Goal: Contribute content

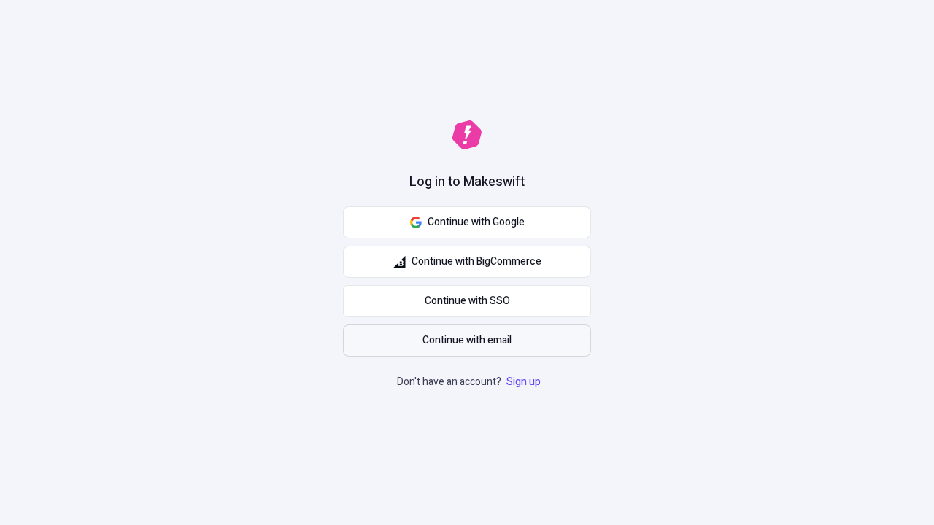
click at [467, 341] on span "Continue with email" at bounding box center [467, 341] width 89 height 16
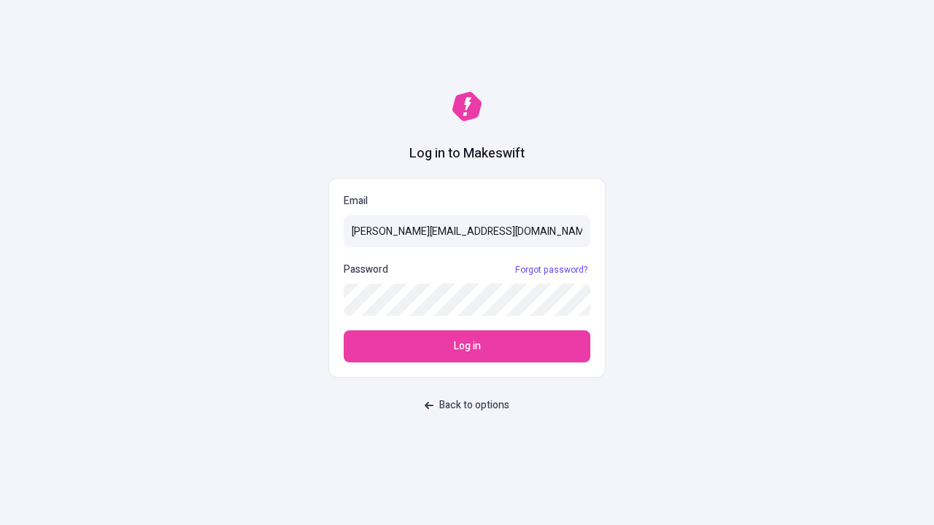
type input "[PERSON_NAME][EMAIL_ADDRESS][DOMAIN_NAME]"
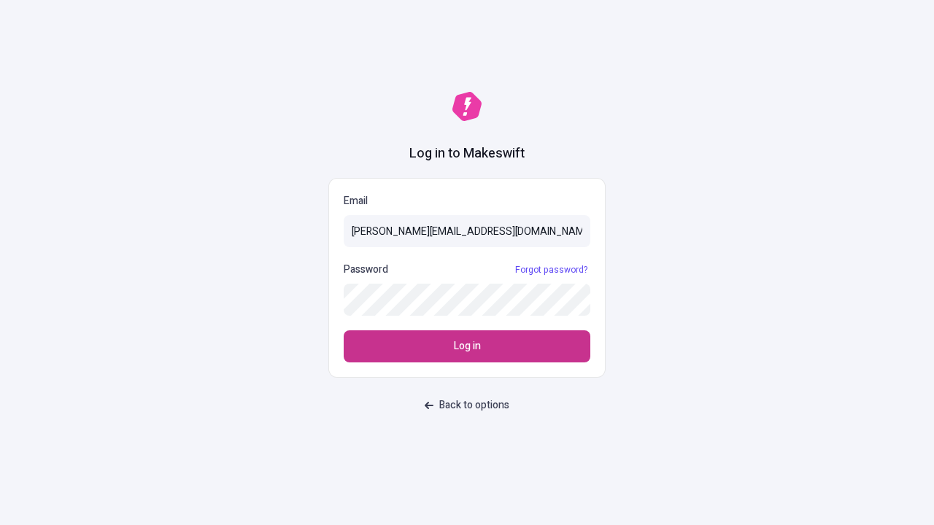
click at [467, 347] on span "Log in" at bounding box center [467, 347] width 27 height 16
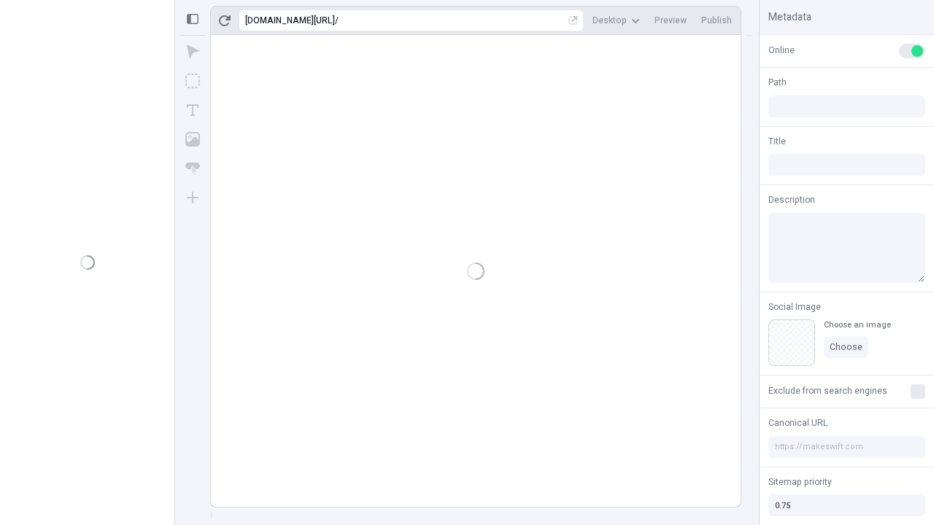
type input "/deep-link-tenuis"
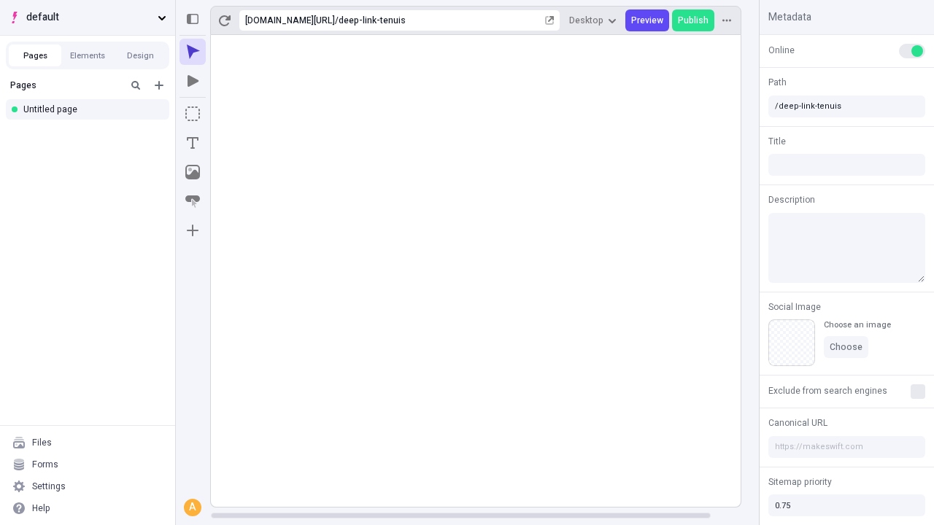
click at [88, 18] on span "default" at bounding box center [89, 17] width 126 height 16
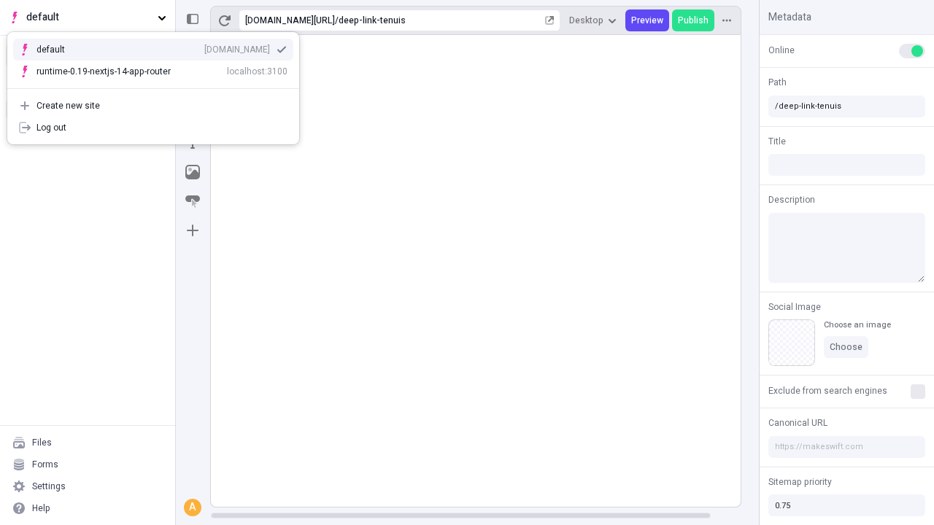
click at [204, 47] on div "qee9k4dy7d.staging.makeswift.site" at bounding box center [237, 50] width 66 height 12
click at [159, 85] on icon "Add new" at bounding box center [159, 85] width 9 height 9
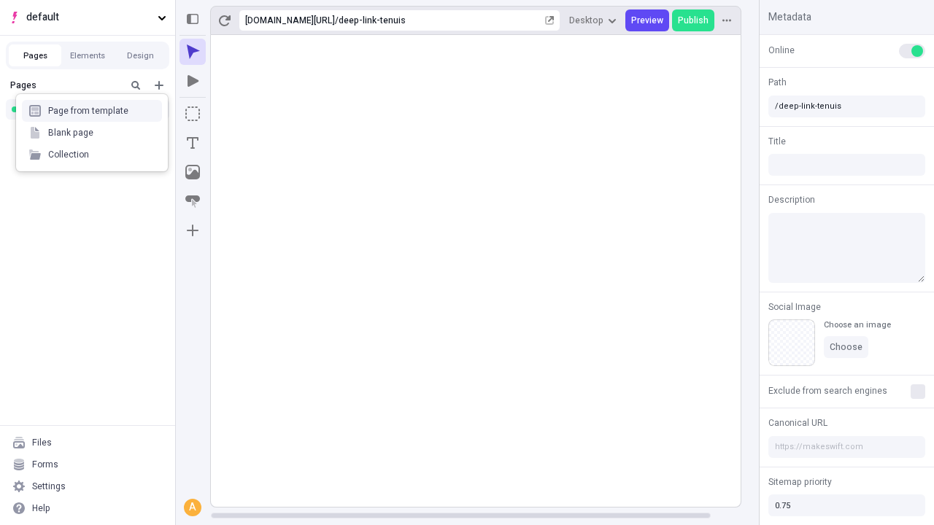
click at [92, 133] on div "Blank page" at bounding box center [92, 133] width 140 height 22
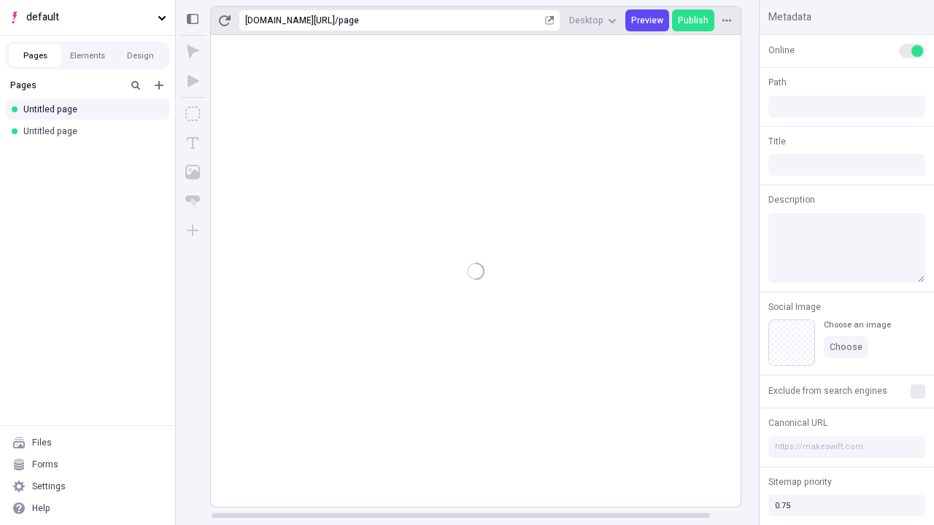
type input "/page"
click at [193, 114] on icon "Box" at bounding box center [192, 114] width 15 height 15
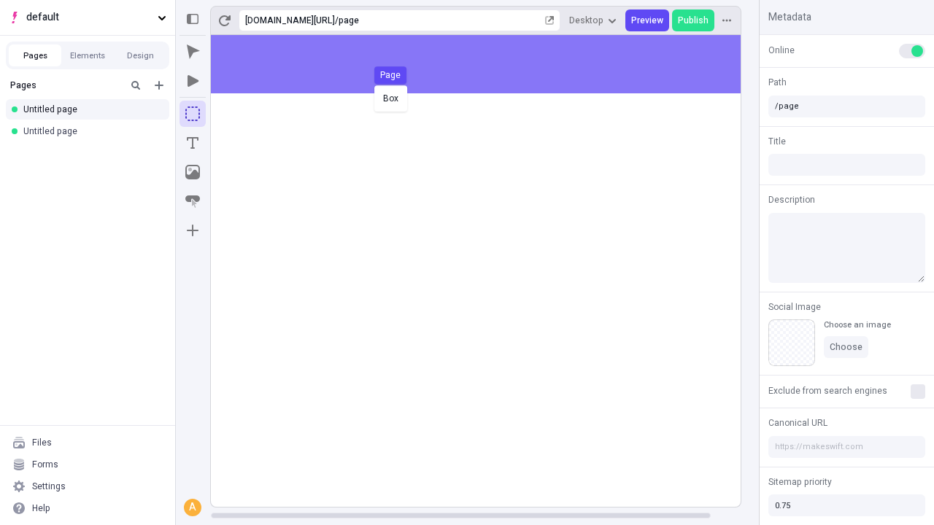
click at [490, 64] on div "Box Page" at bounding box center [467, 262] width 934 height 525
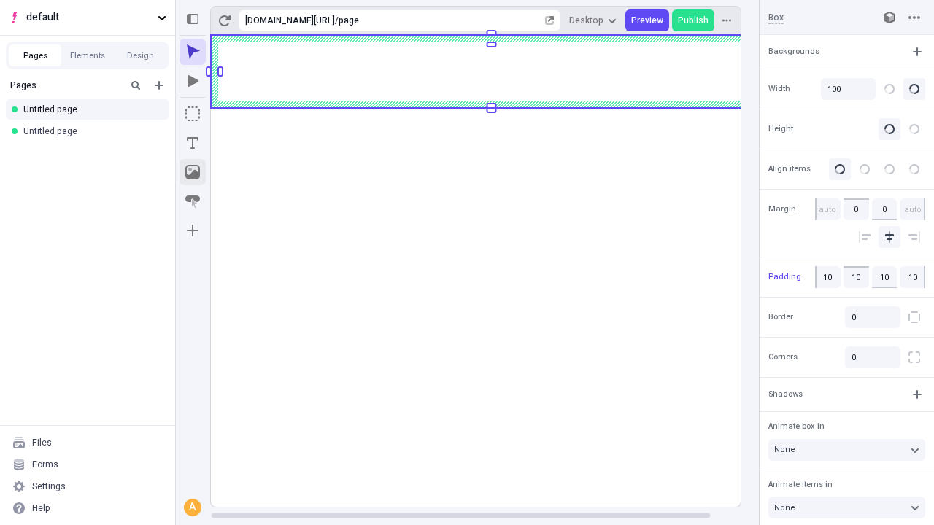
click at [193, 172] on icon "Image" at bounding box center [192, 172] width 15 height 15
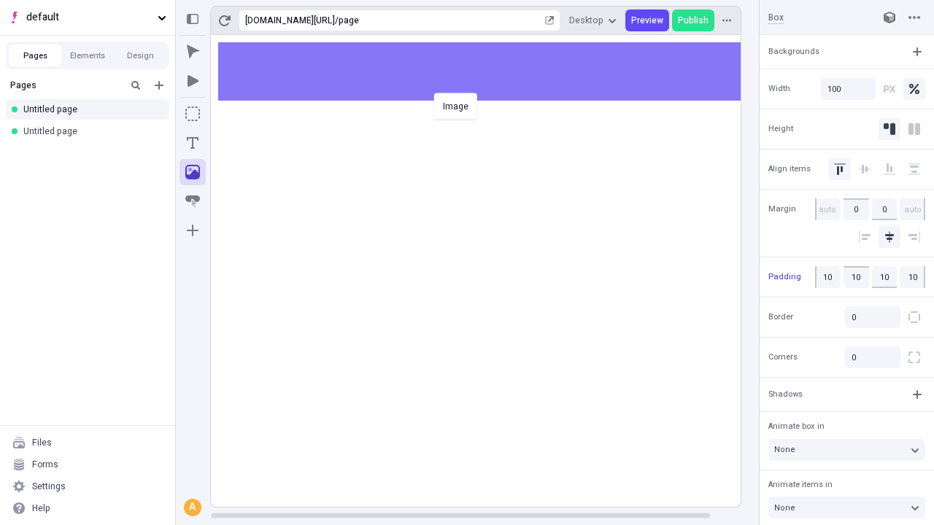
click at [490, 72] on div "Image" at bounding box center [467, 262] width 934 height 525
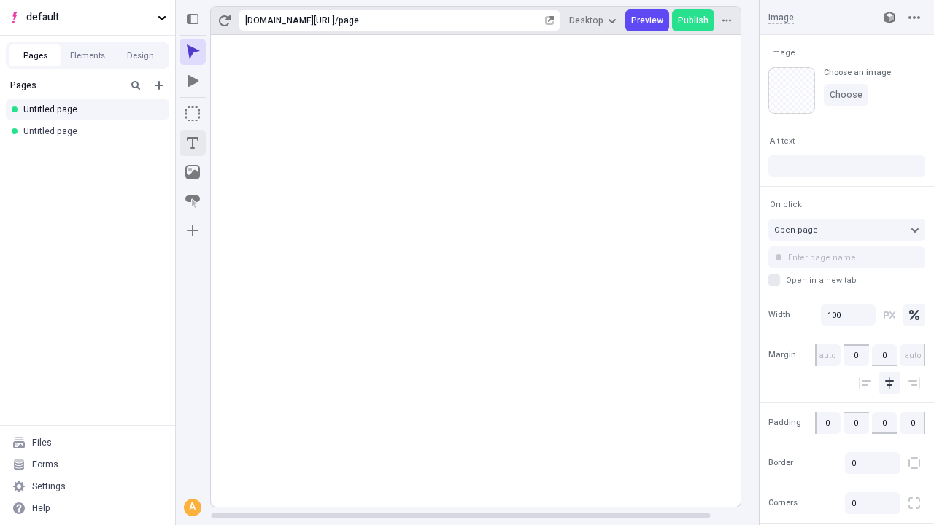
click at [193, 143] on icon "Text" at bounding box center [193, 143] width 12 height 12
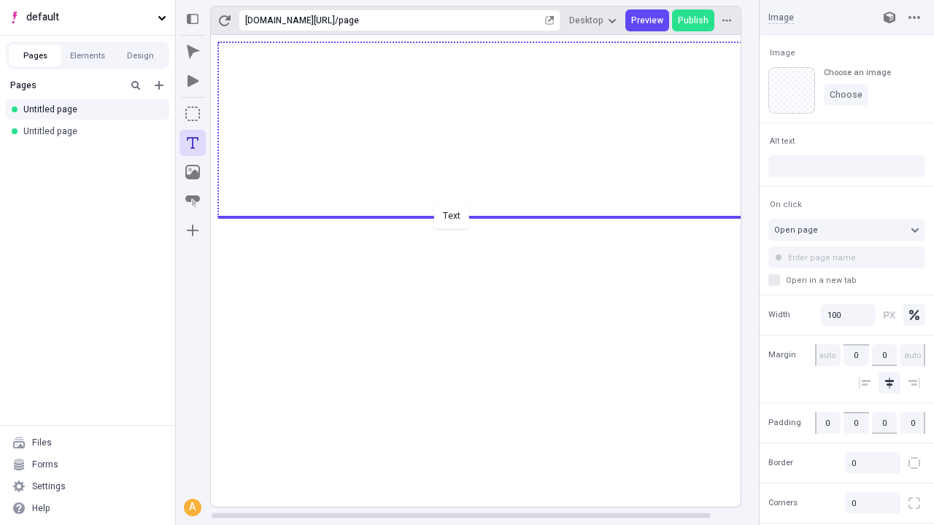
click at [490, 216] on div "Text" at bounding box center [467, 262] width 934 height 525
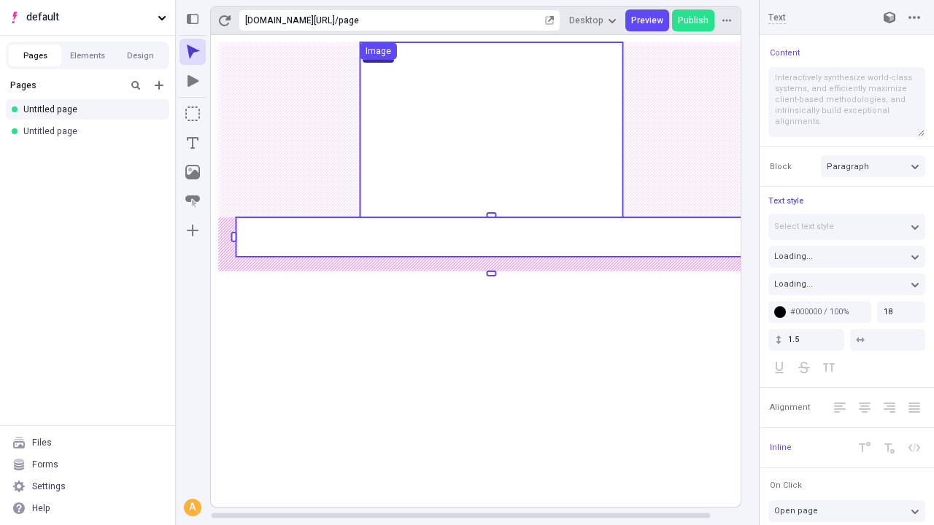
click at [490, 237] on rect at bounding box center [491, 236] width 511 height 39
click at [490, 237] on rect at bounding box center [491, 271] width 561 height 472
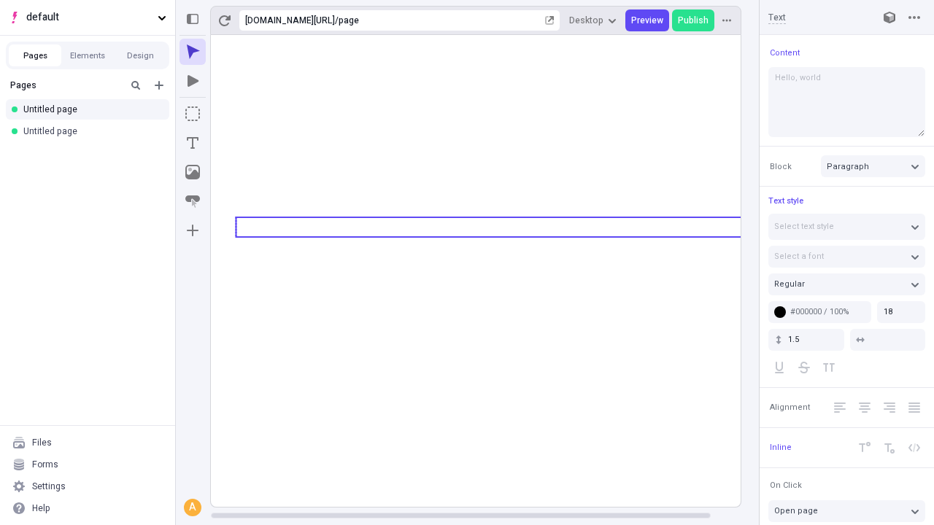
type textarea "Hello, world!"
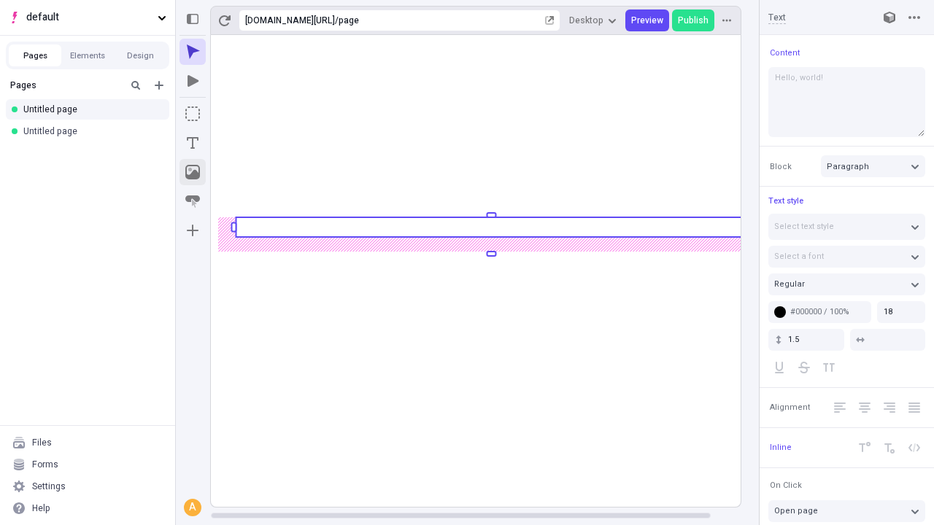
click at [193, 172] on icon "Image" at bounding box center [192, 172] width 15 height 15
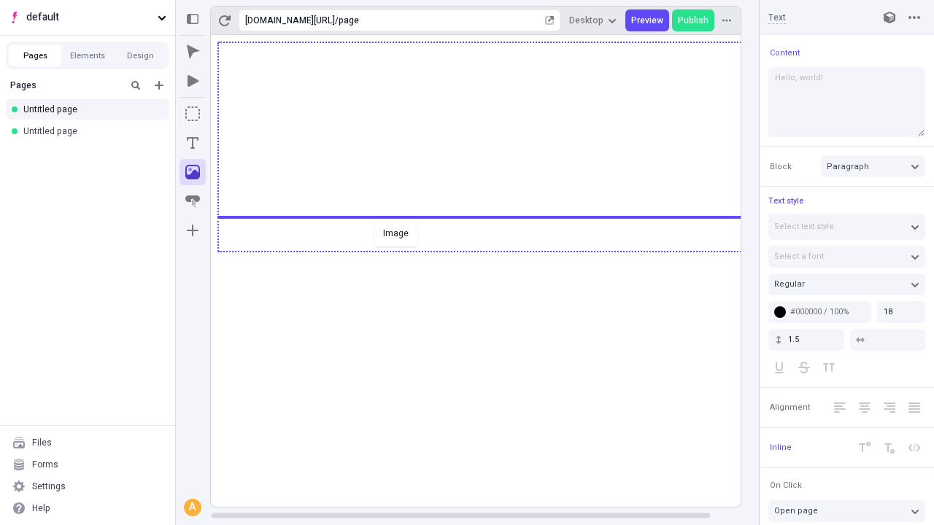
click at [490, 250] on div "Image" at bounding box center [467, 262] width 934 height 525
